Goal: Find contact information: Find contact information

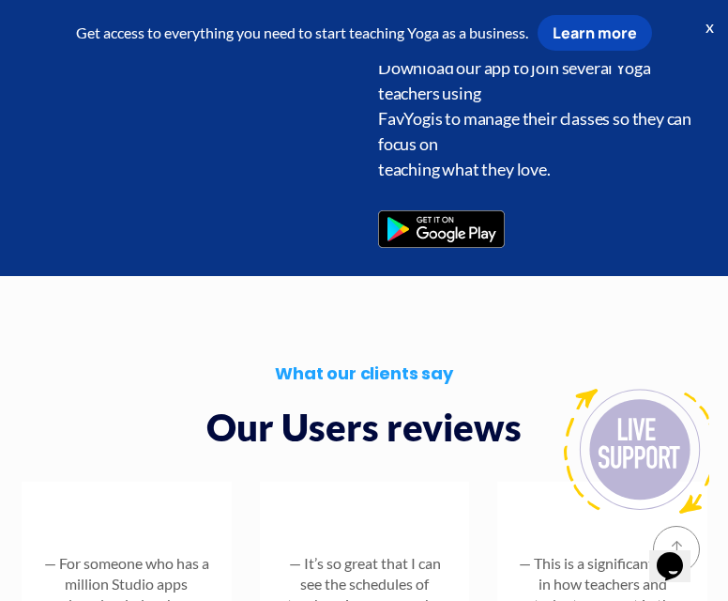
scroll to position [3004, 0]
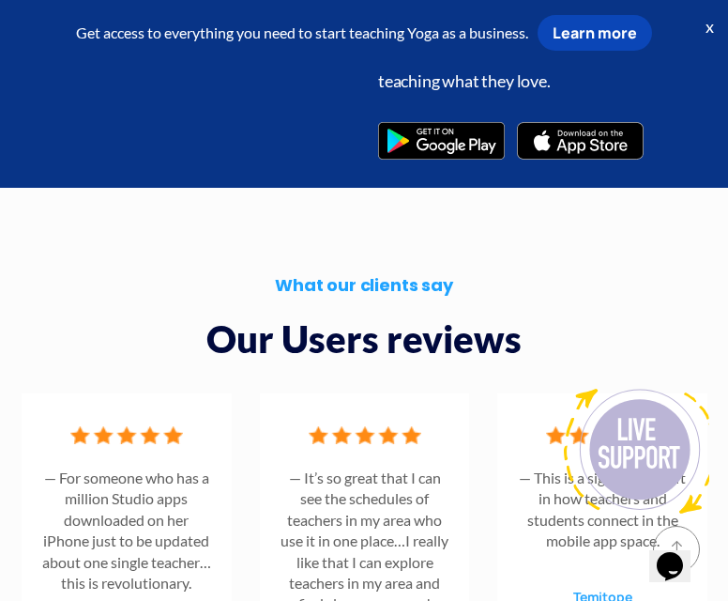
click at [235, 314] on h3 "Our Users reviews" at bounding box center [364, 339] width 700 height 53
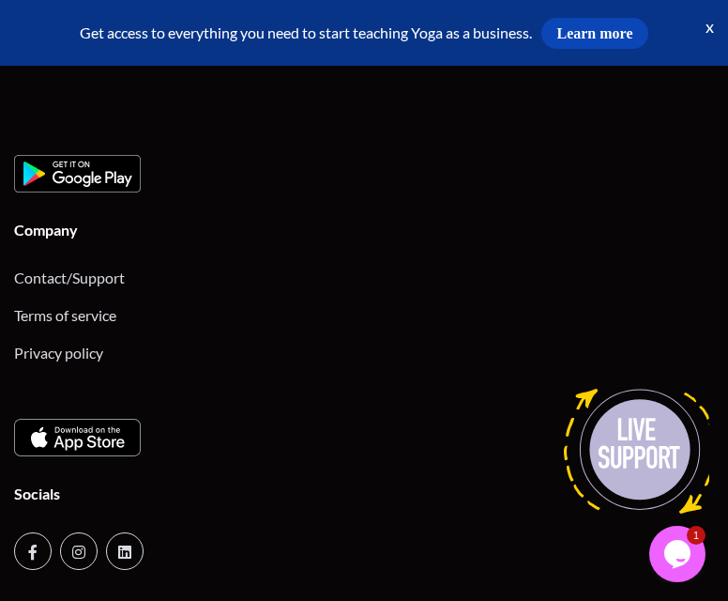
scroll to position [1312, 0]
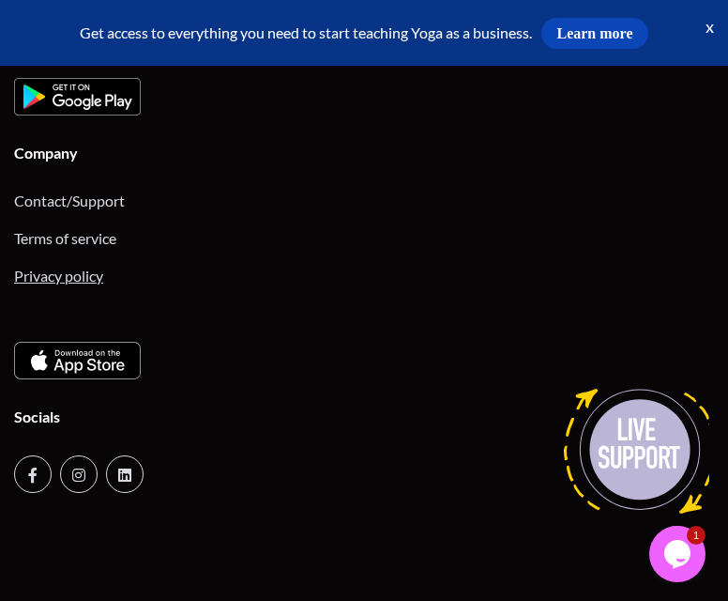
click at [69, 277] on link "Privacy policy" at bounding box center [58, 276] width 89 height 18
click at [38, 200] on link "Contact/Support" at bounding box center [69, 200] width 111 height 18
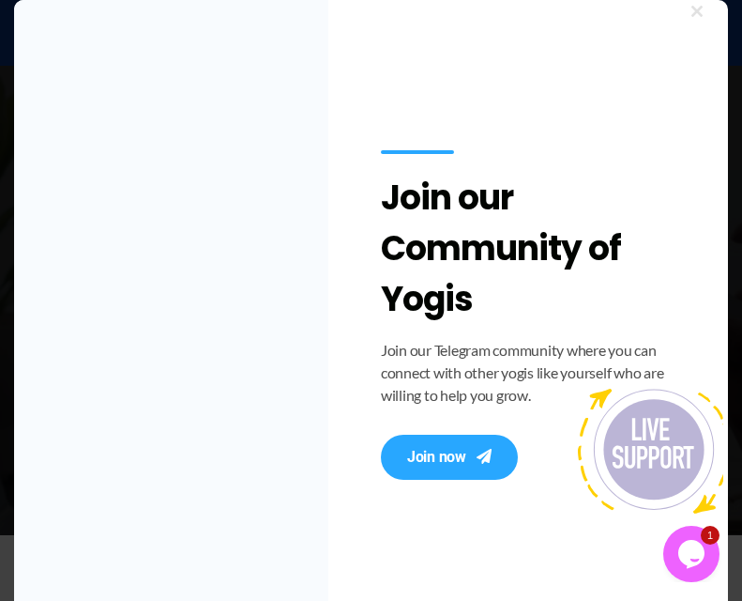
scroll to position [69, 0]
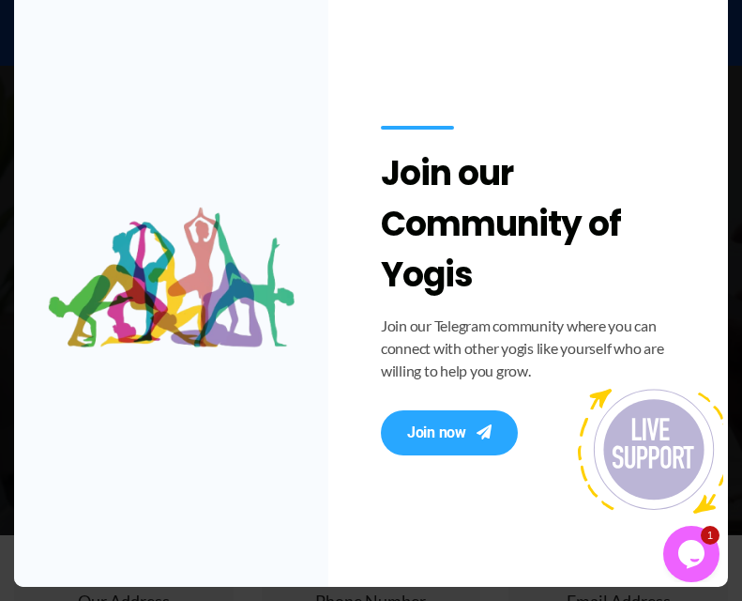
click at [291, 430] on img at bounding box center [171, 281] width 314 height 611
